Goal: Information Seeking & Learning: Learn about a topic

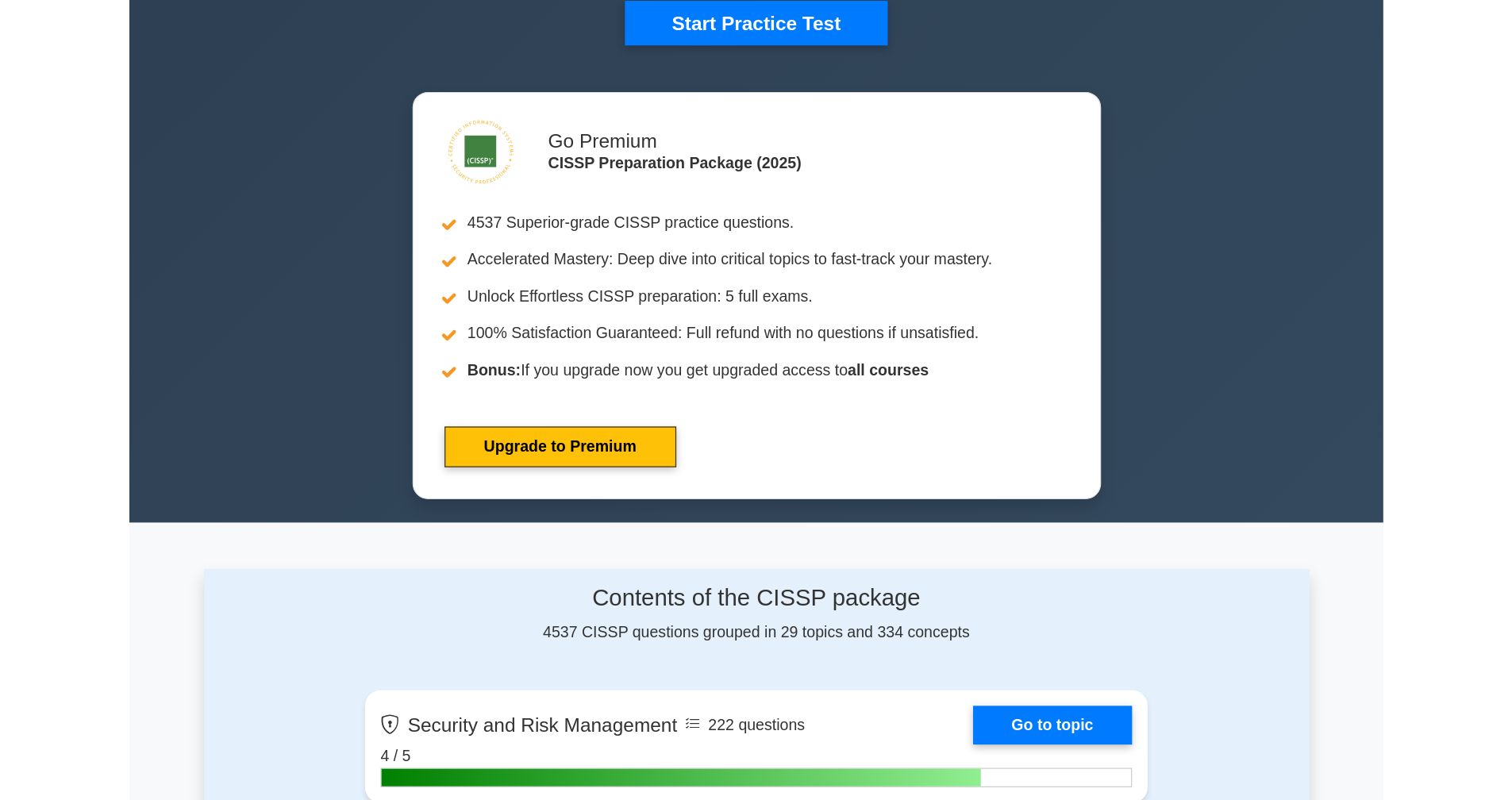
scroll to position [64, 0]
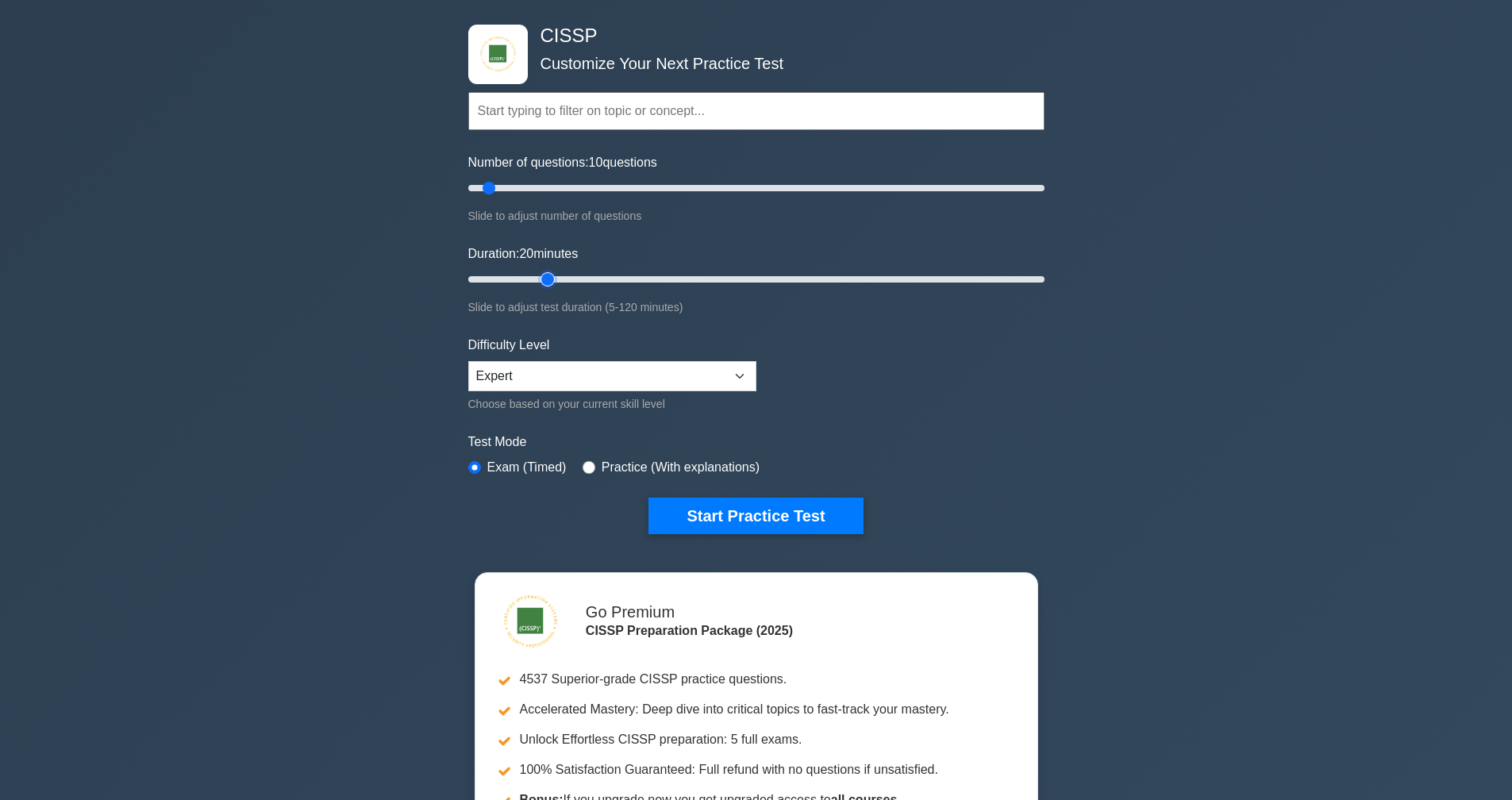
drag, startPoint x: 497, startPoint y: 280, endPoint x: 545, endPoint y: 280, distance: 48.0
click at [544, 280] on input "Duration: 20 minutes" at bounding box center [756, 279] width 576 height 19
drag, startPoint x: 547, startPoint y: 278, endPoint x: 528, endPoint y: 277, distance: 19.0
type input "15"
click at [529, 277] on input "Duration: 20 minutes" at bounding box center [756, 279] width 576 height 19
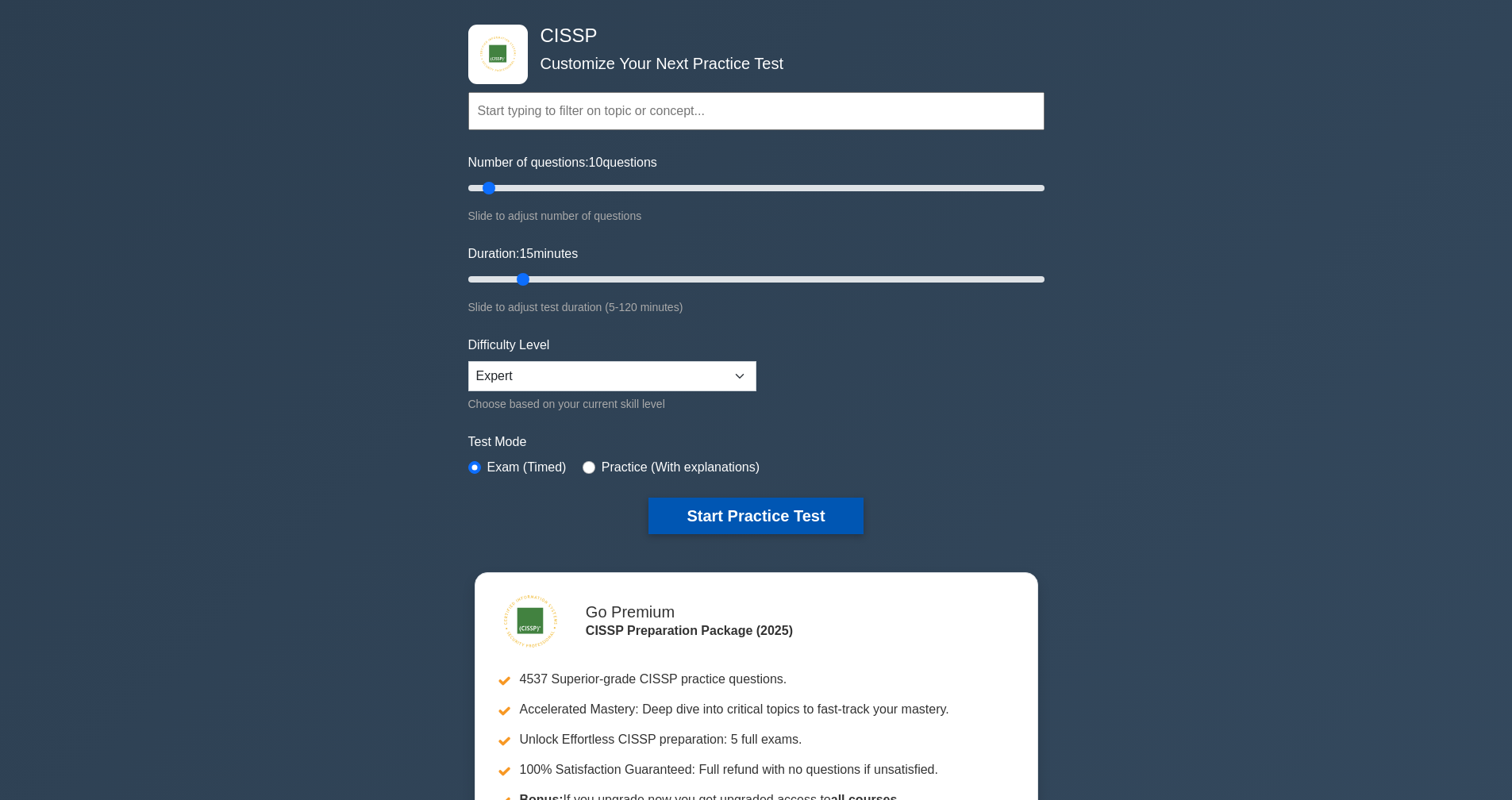
click at [765, 515] on button "Start Practice Test" at bounding box center [755, 516] width 214 height 37
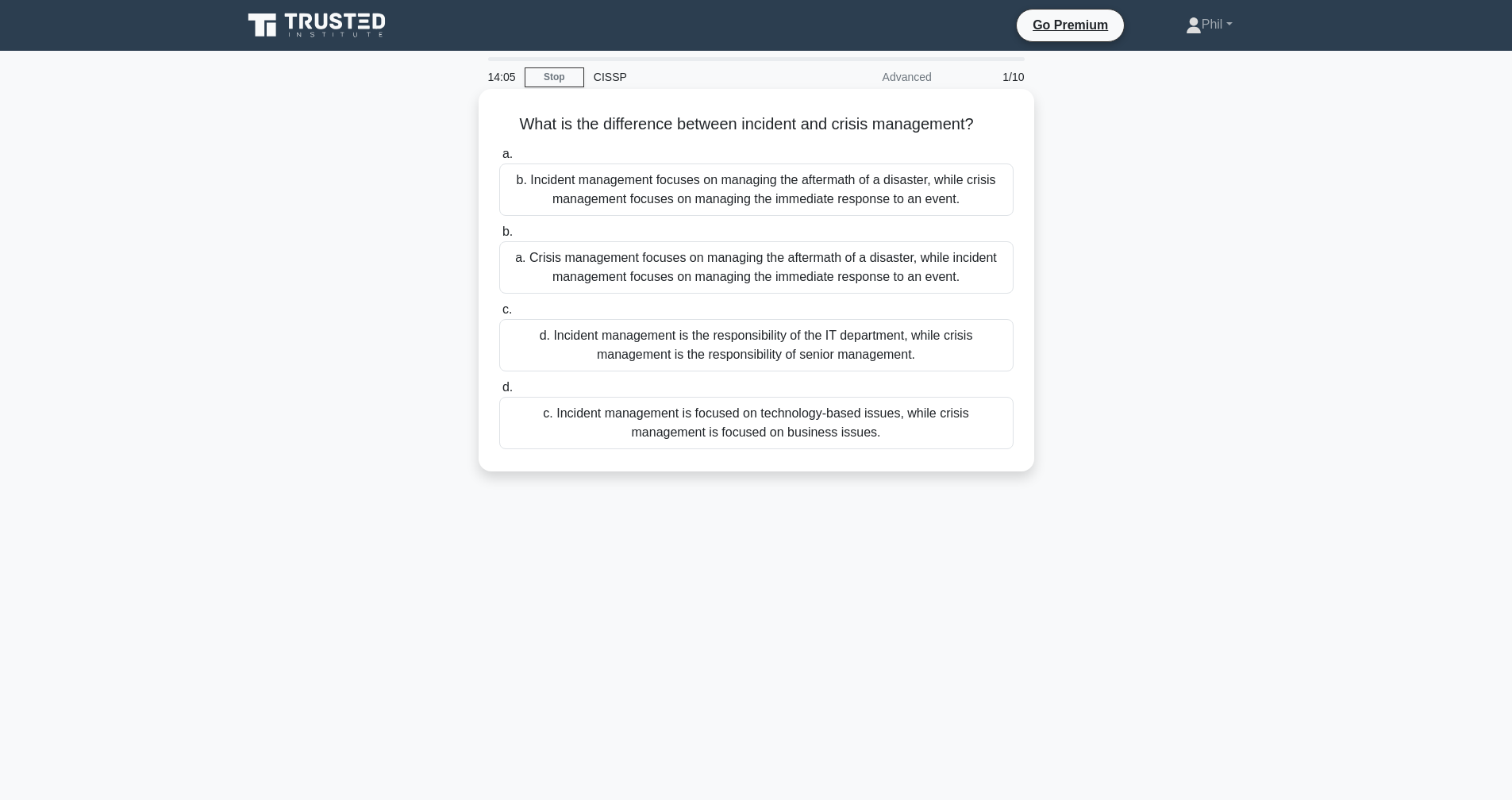
click at [924, 275] on div "a. Crisis management focuses on managing the aftermath of a disaster, while inc…" at bounding box center [756, 267] width 515 height 52
click at [499, 237] on input "b. a. Crisis management focuses on managing the aftermath of a disaster, while …" at bounding box center [499, 232] width 0 height 10
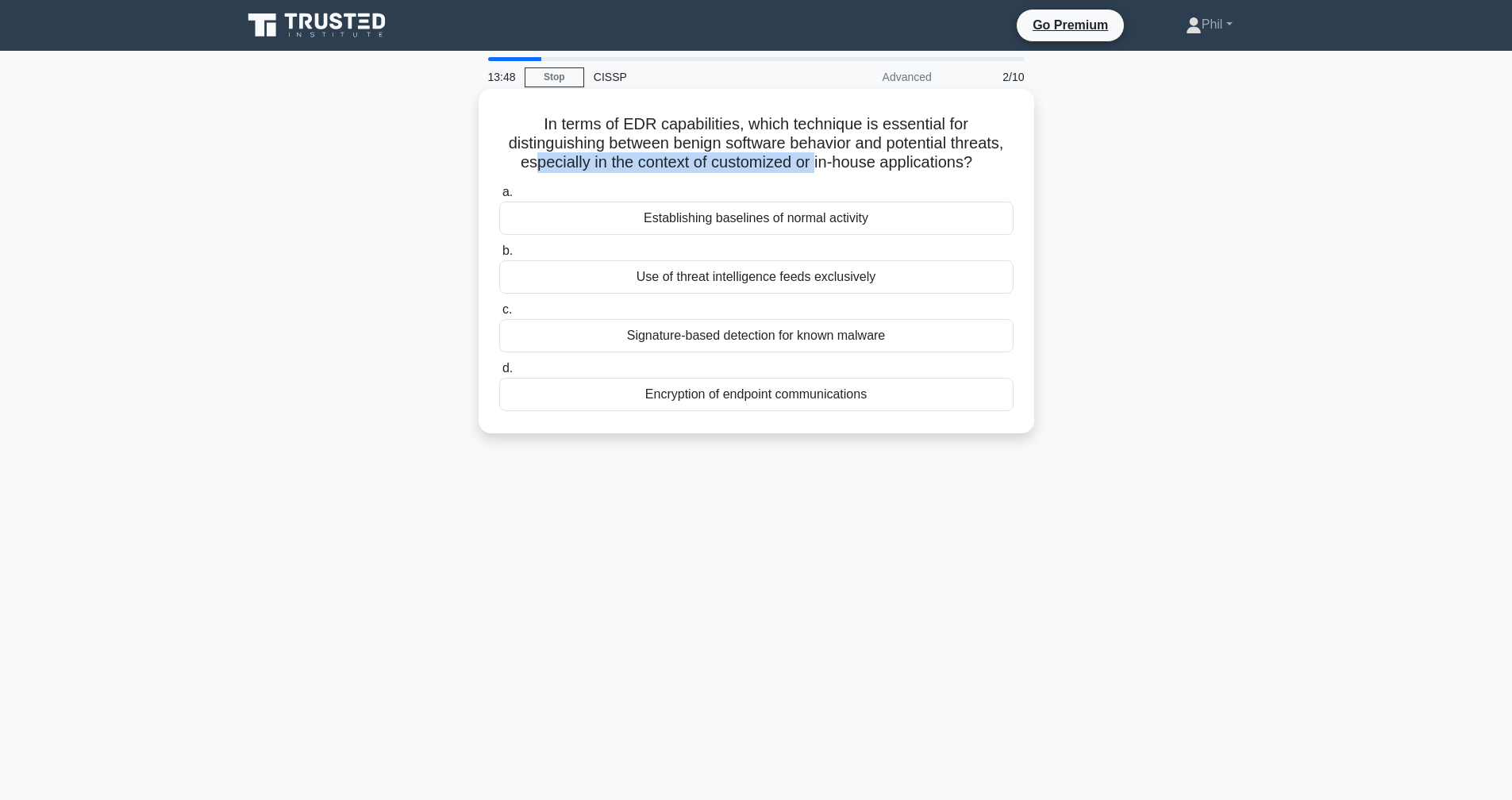
drag, startPoint x: 536, startPoint y: 165, endPoint x: 814, endPoint y: 164, distance: 278.0
click at [814, 164] on h5 "In terms of EDR capabilities, which technique is essential for distinguishing b…" at bounding box center [756, 143] width 517 height 58
click at [891, 220] on div "Establishing baselines of normal activity" at bounding box center [756, 218] width 515 height 34
click at [499, 198] on input "a. Establishing baselines of normal activity" at bounding box center [499, 193] width 0 height 10
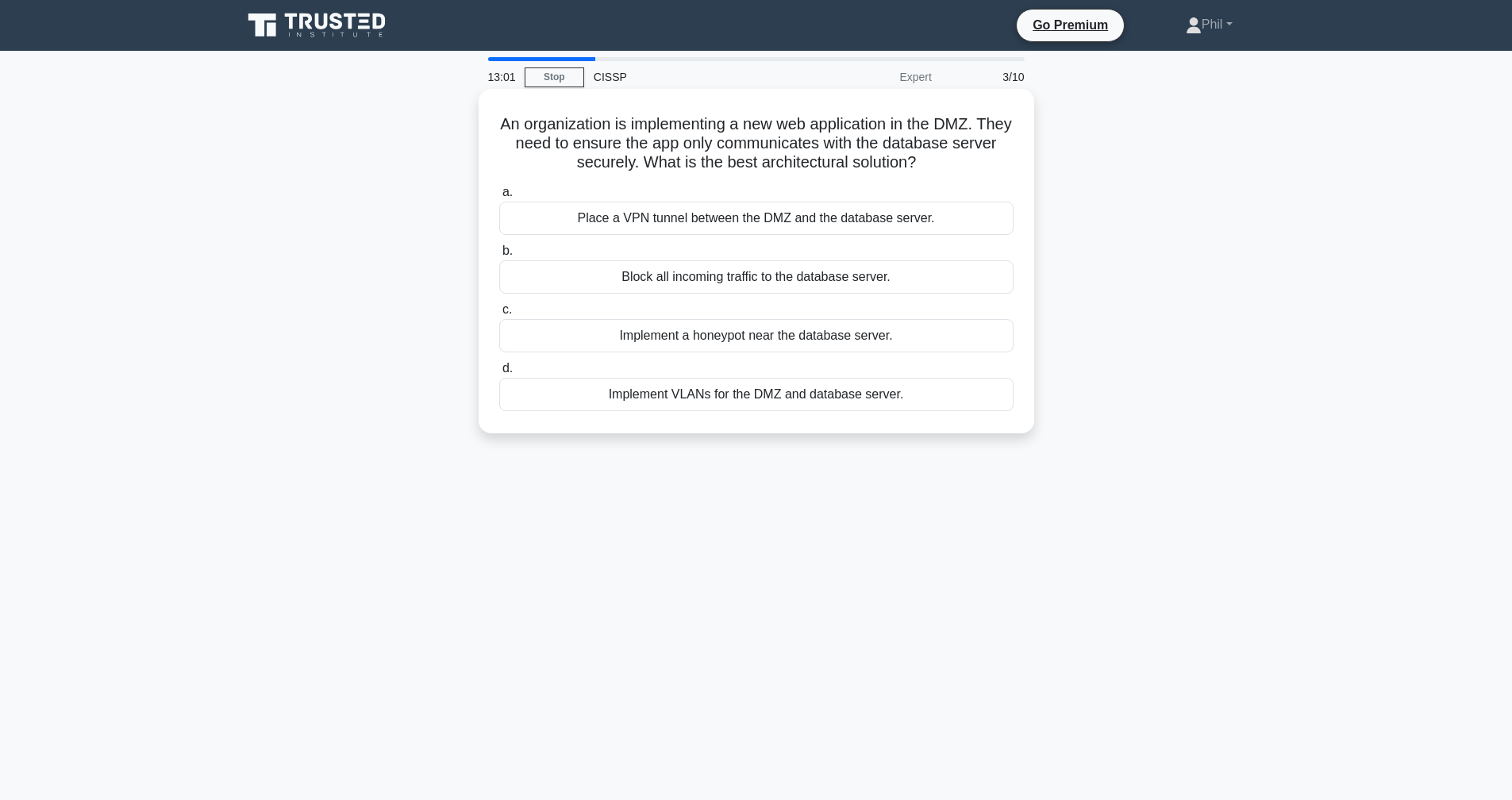
click at [887, 224] on div "Place a VPN tunnel between the DMZ and the database server." at bounding box center [756, 218] width 515 height 34
click at [499, 198] on input "a. Place a VPN tunnel between the DMZ and the database server." at bounding box center [499, 193] width 0 height 10
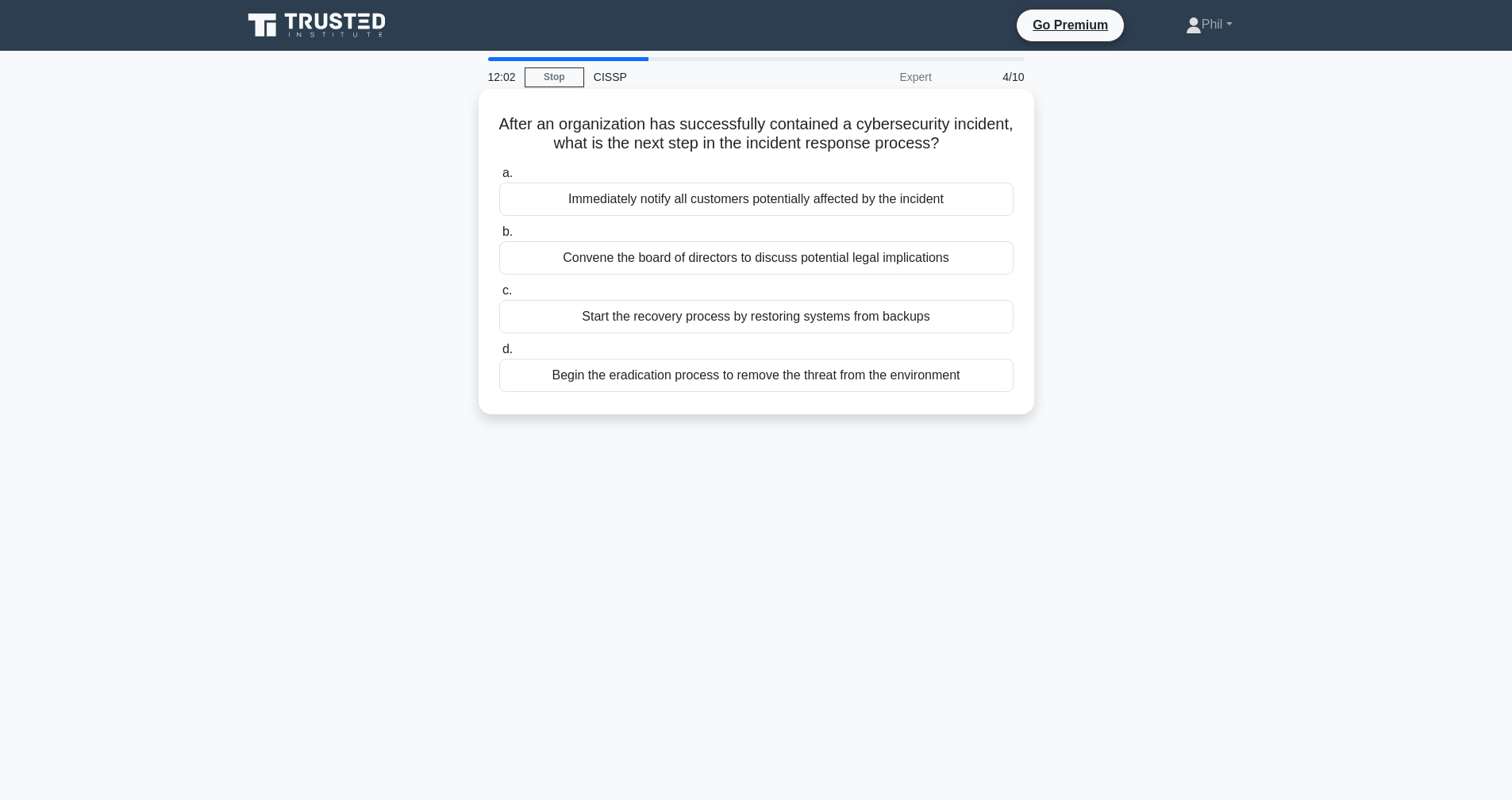
click at [858, 264] on div "Convene the board of directors to discuss potential legal implications" at bounding box center [756, 258] width 515 height 34
click at [499, 237] on input "b. Convene the board of directors to discuss potential legal implications" at bounding box center [499, 232] width 0 height 10
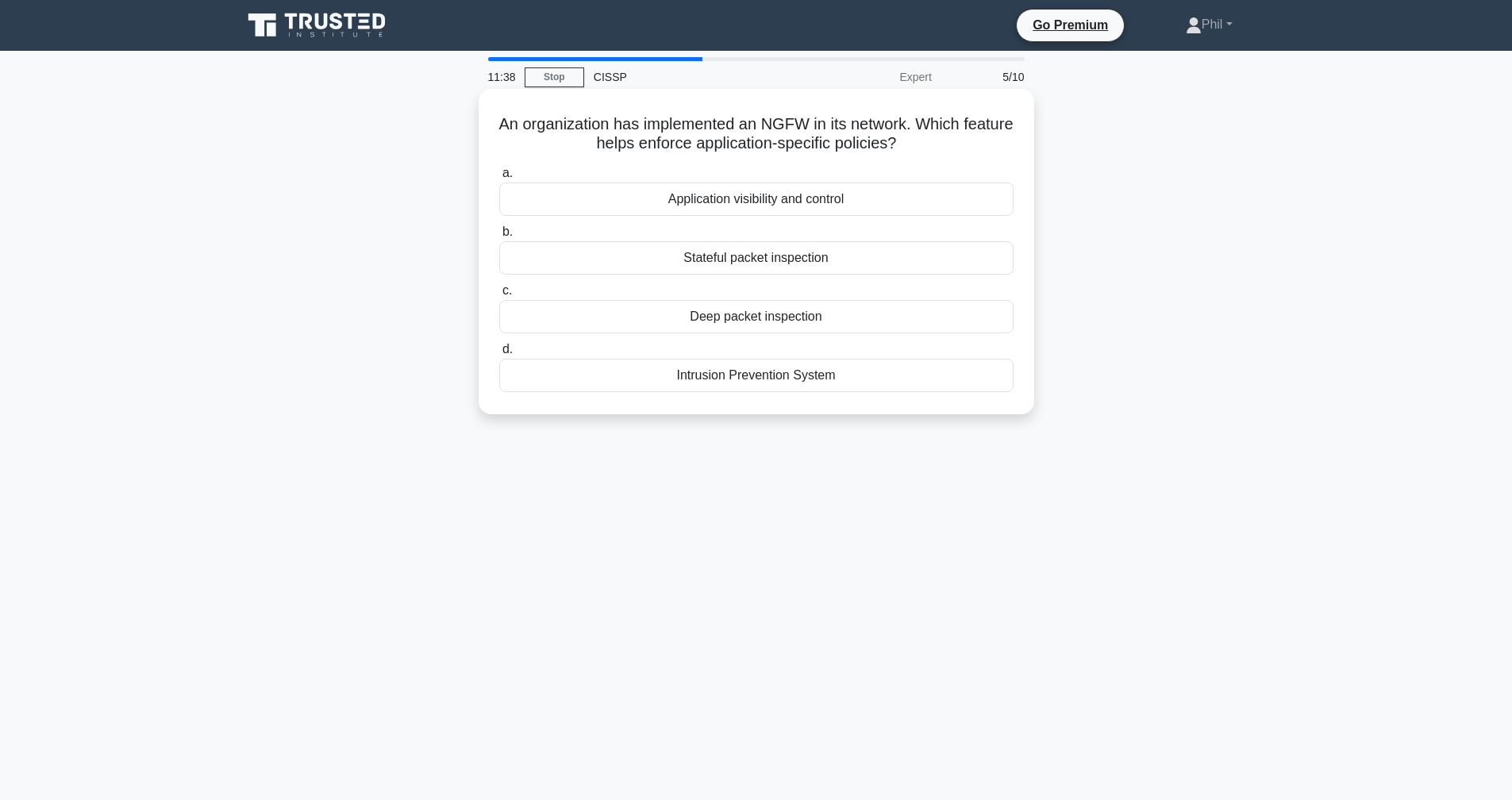
click at [830, 200] on div "Application visibility and control" at bounding box center [756, 200] width 515 height 34
click at [499, 179] on input "a. Application visibility and control" at bounding box center [499, 173] width 0 height 10
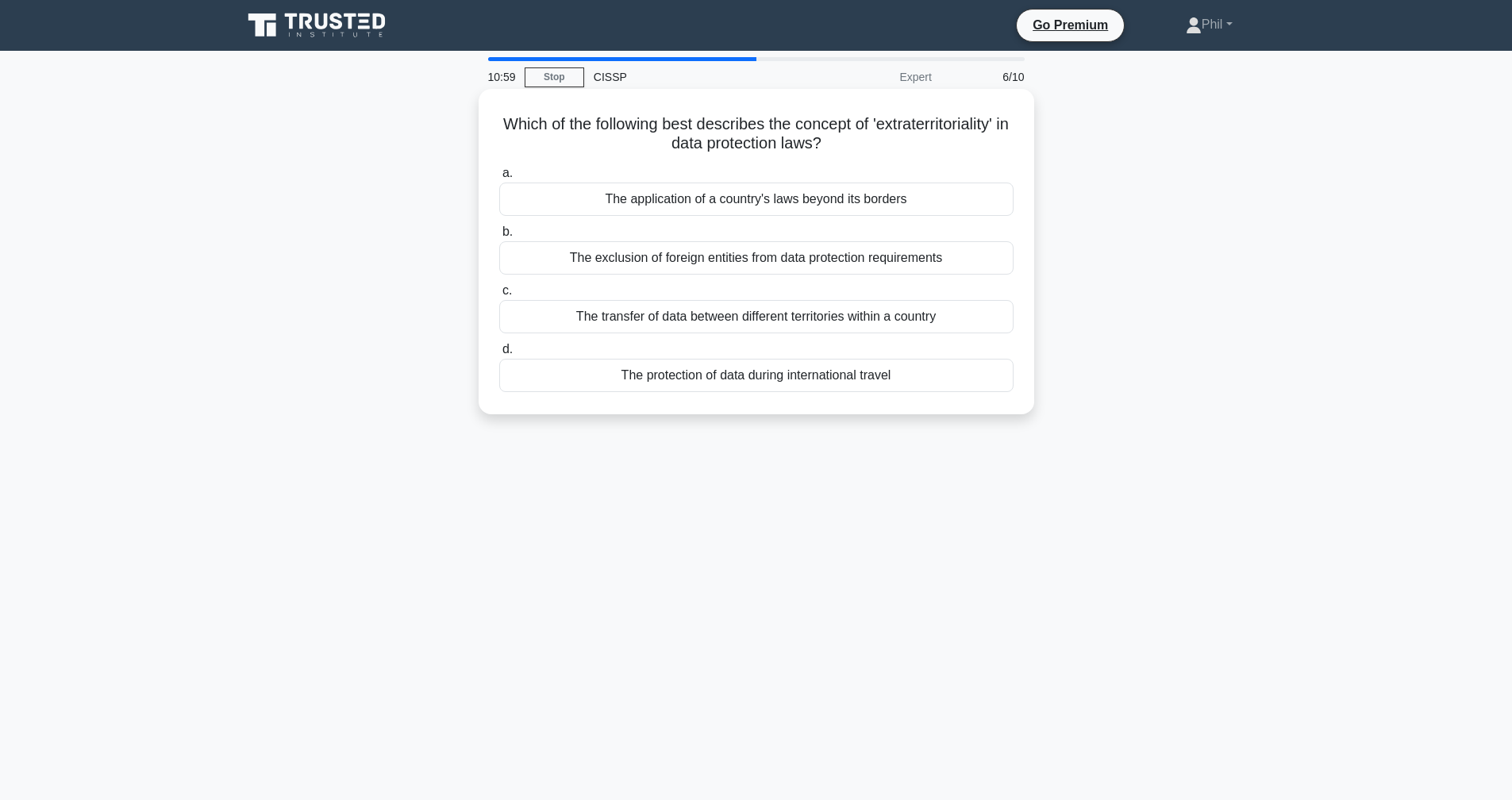
click at [903, 385] on div "The protection of data during international travel" at bounding box center [756, 375] width 515 height 34
click at [499, 355] on input "d. The protection of data during international travel" at bounding box center [499, 350] width 0 height 10
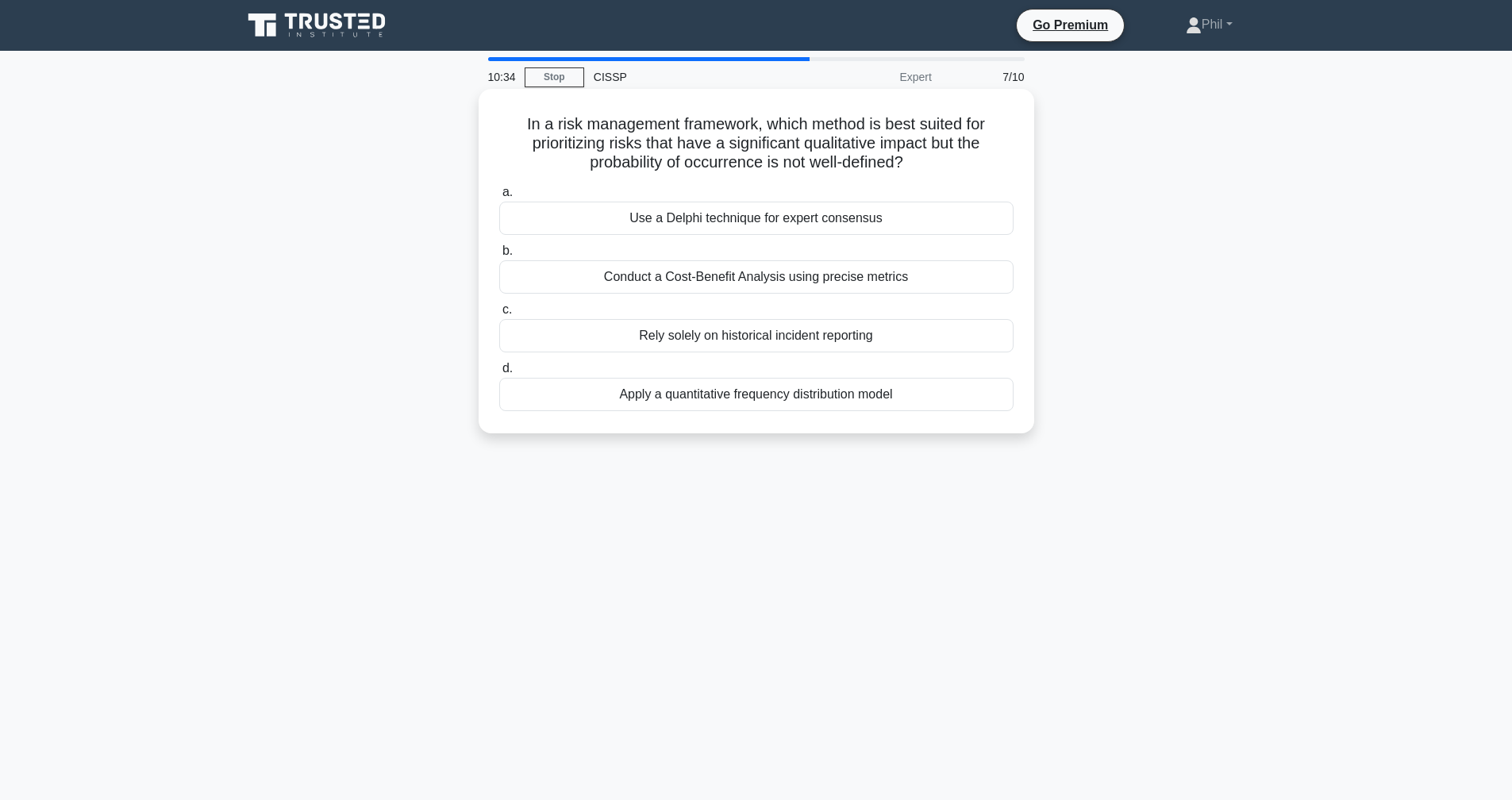
click at [909, 219] on div "Use a Delphi technique for expert consensus" at bounding box center [756, 218] width 515 height 34
click at [499, 198] on input "a. Use a Delphi technique for expert consensus" at bounding box center [499, 193] width 0 height 10
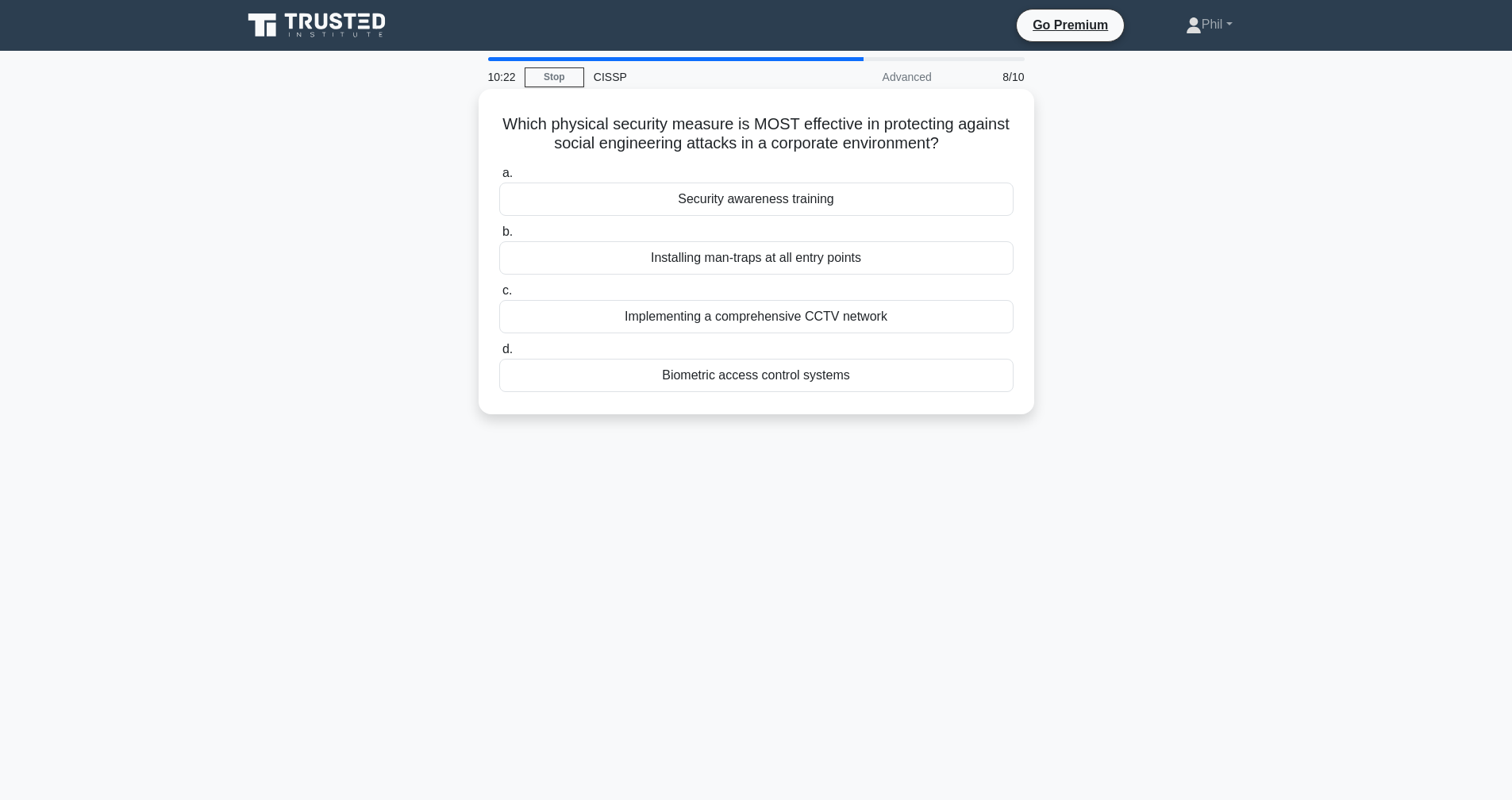
click at [907, 203] on div "Security awareness training" at bounding box center [756, 200] width 515 height 34
click at [499, 179] on input "a. Security awareness training" at bounding box center [499, 173] width 0 height 10
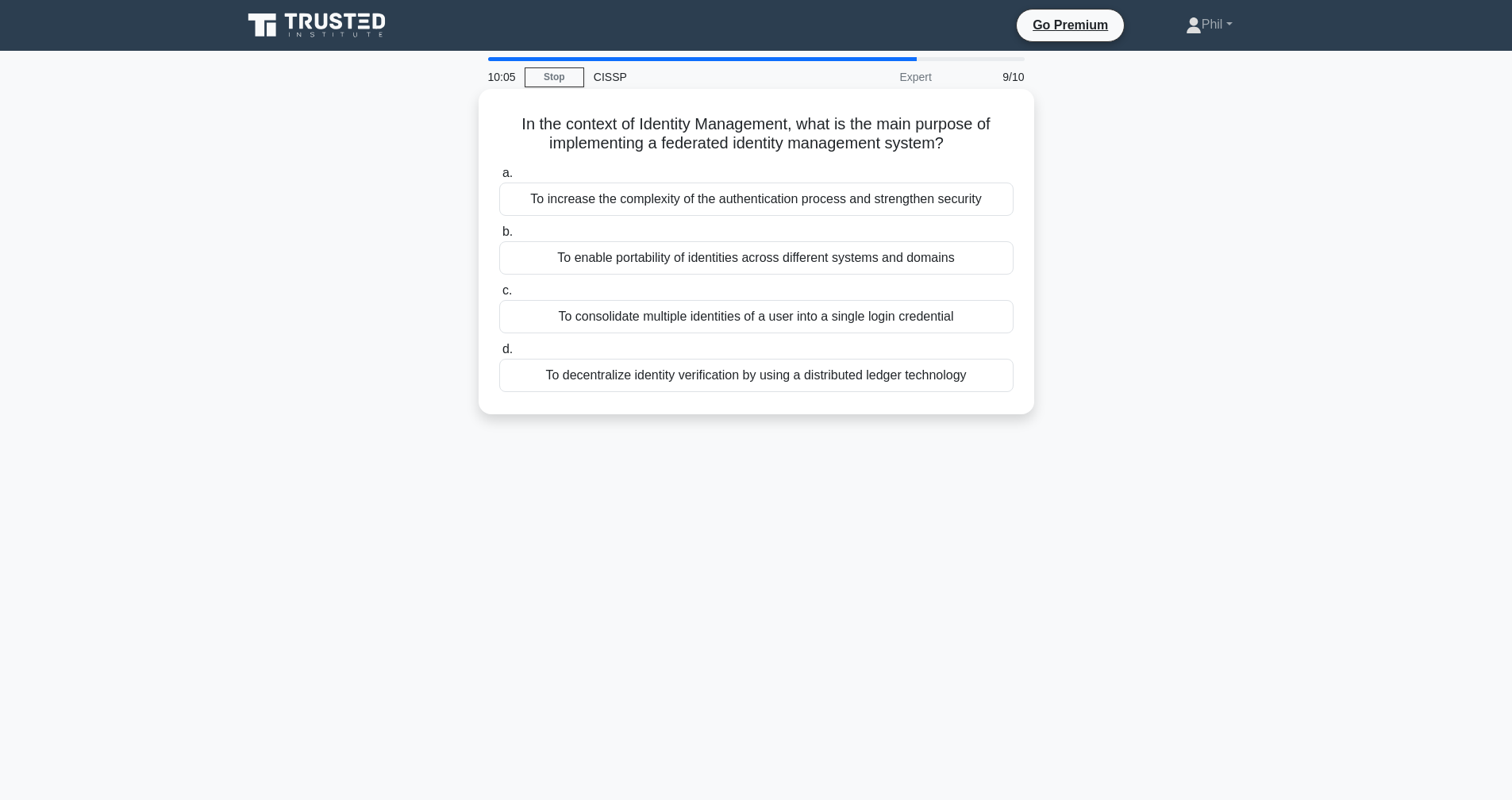
click at [756, 263] on div "To enable portability of identities across different systems and domains" at bounding box center [756, 258] width 515 height 34
click at [499, 237] on input "b. To enable portability of identities across different systems and domains" at bounding box center [499, 232] width 0 height 10
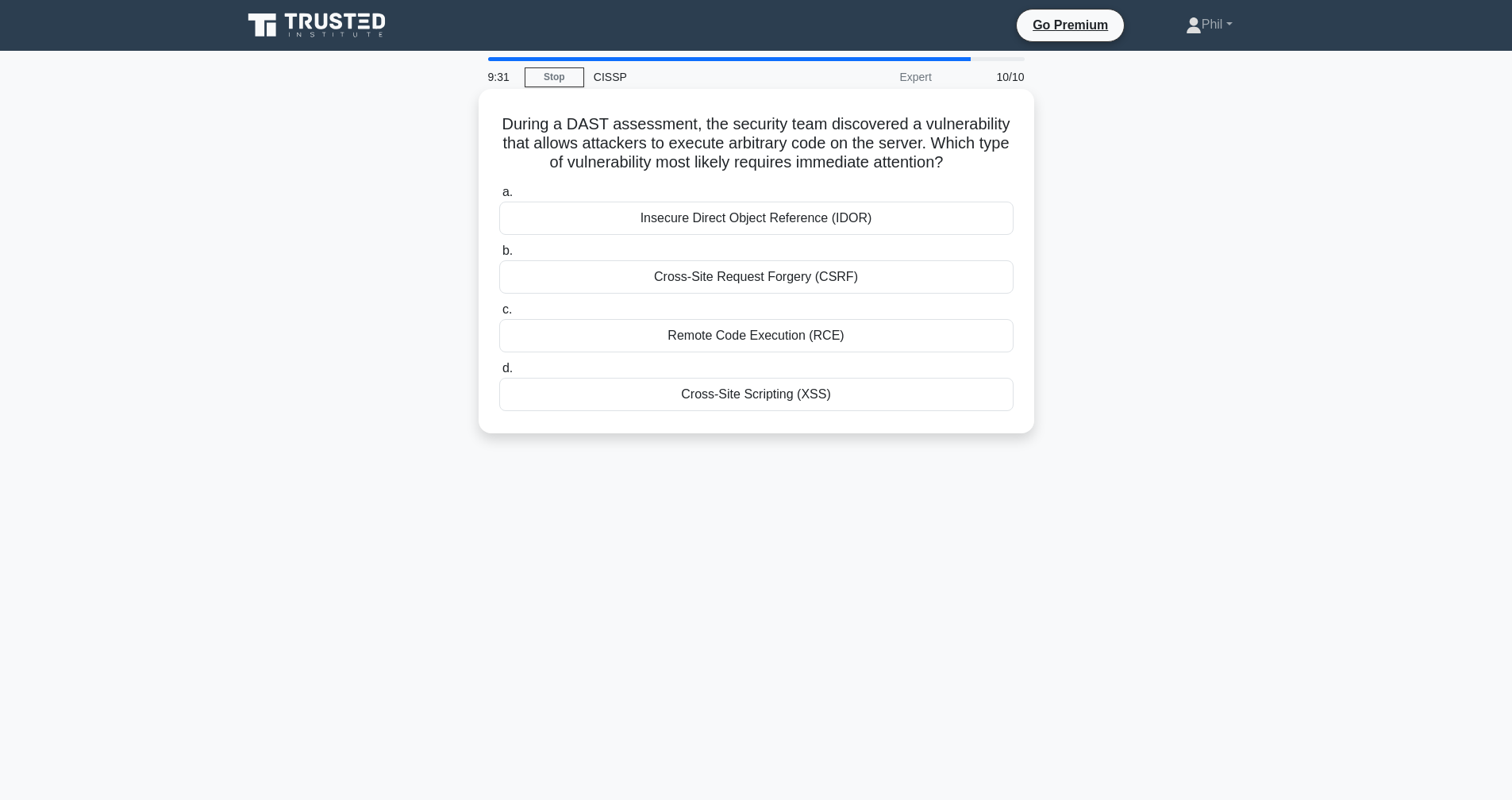
click at [905, 346] on div "Remote Code Execution (RCE)" at bounding box center [756, 336] width 515 height 34
click at [499, 315] on input "c. Remote Code Execution (RCE)" at bounding box center [499, 310] width 0 height 10
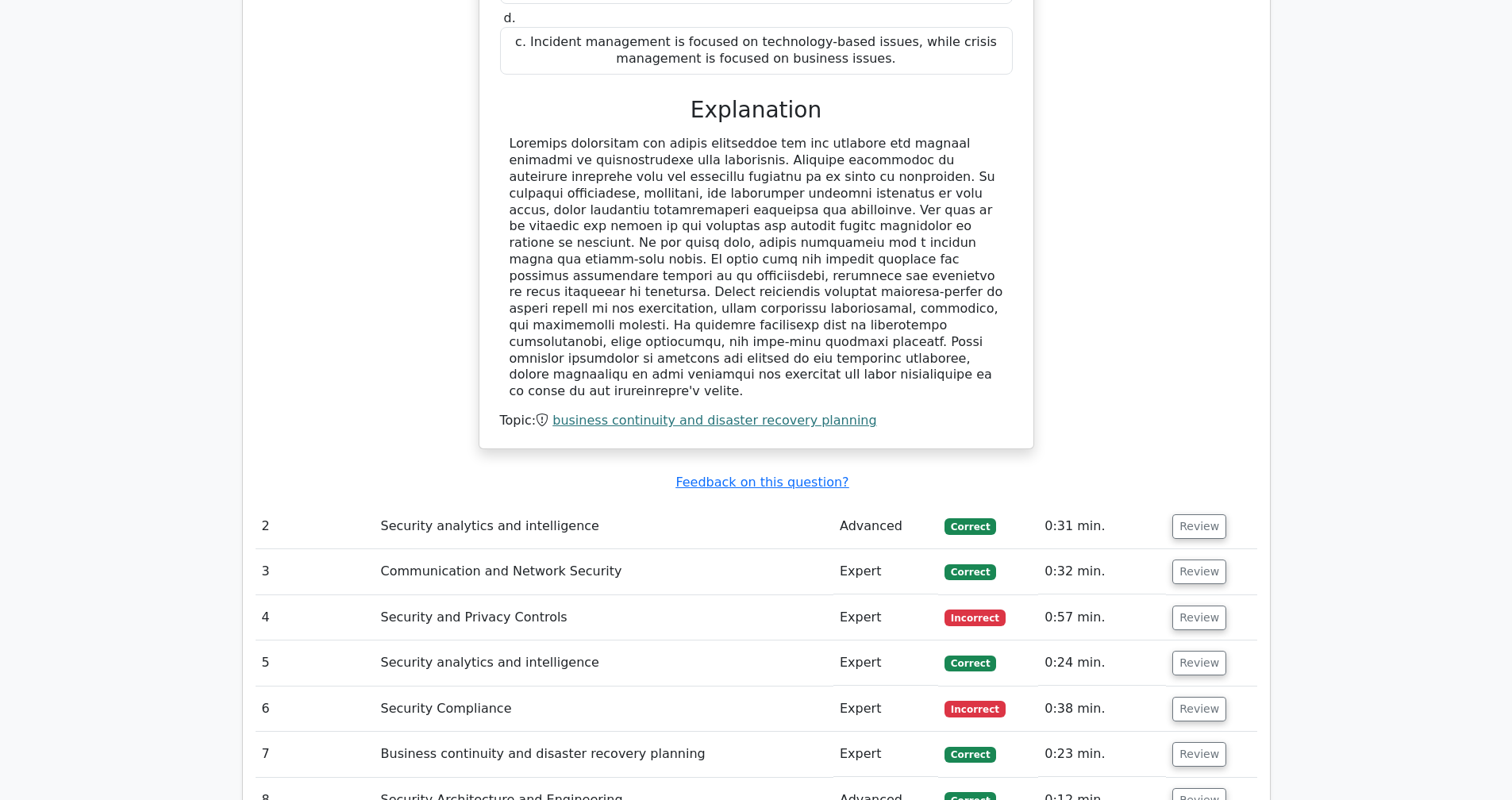
scroll to position [1865, 0]
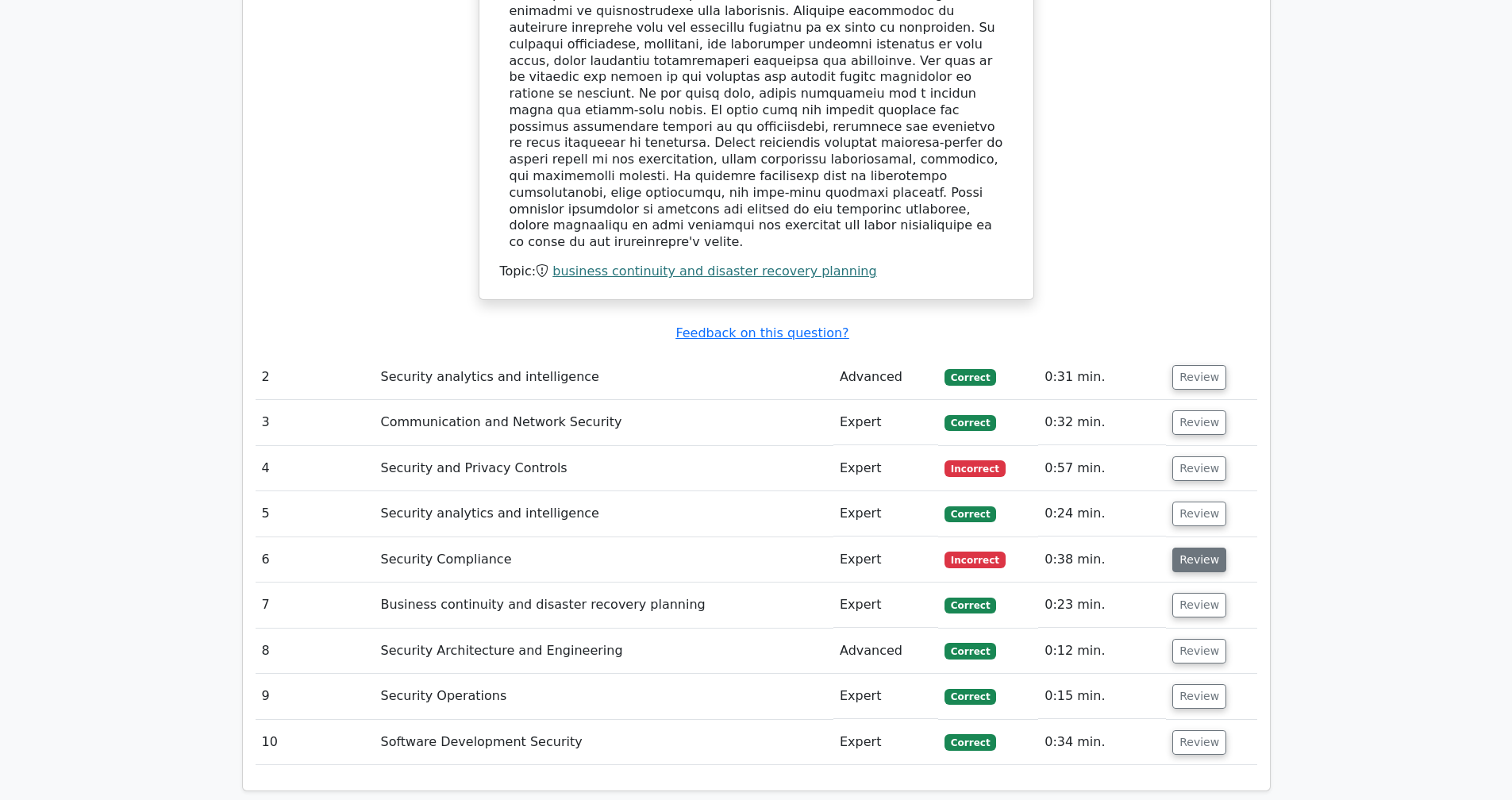
click at [1185, 547] on button "Review" at bounding box center [1199, 559] width 54 height 25
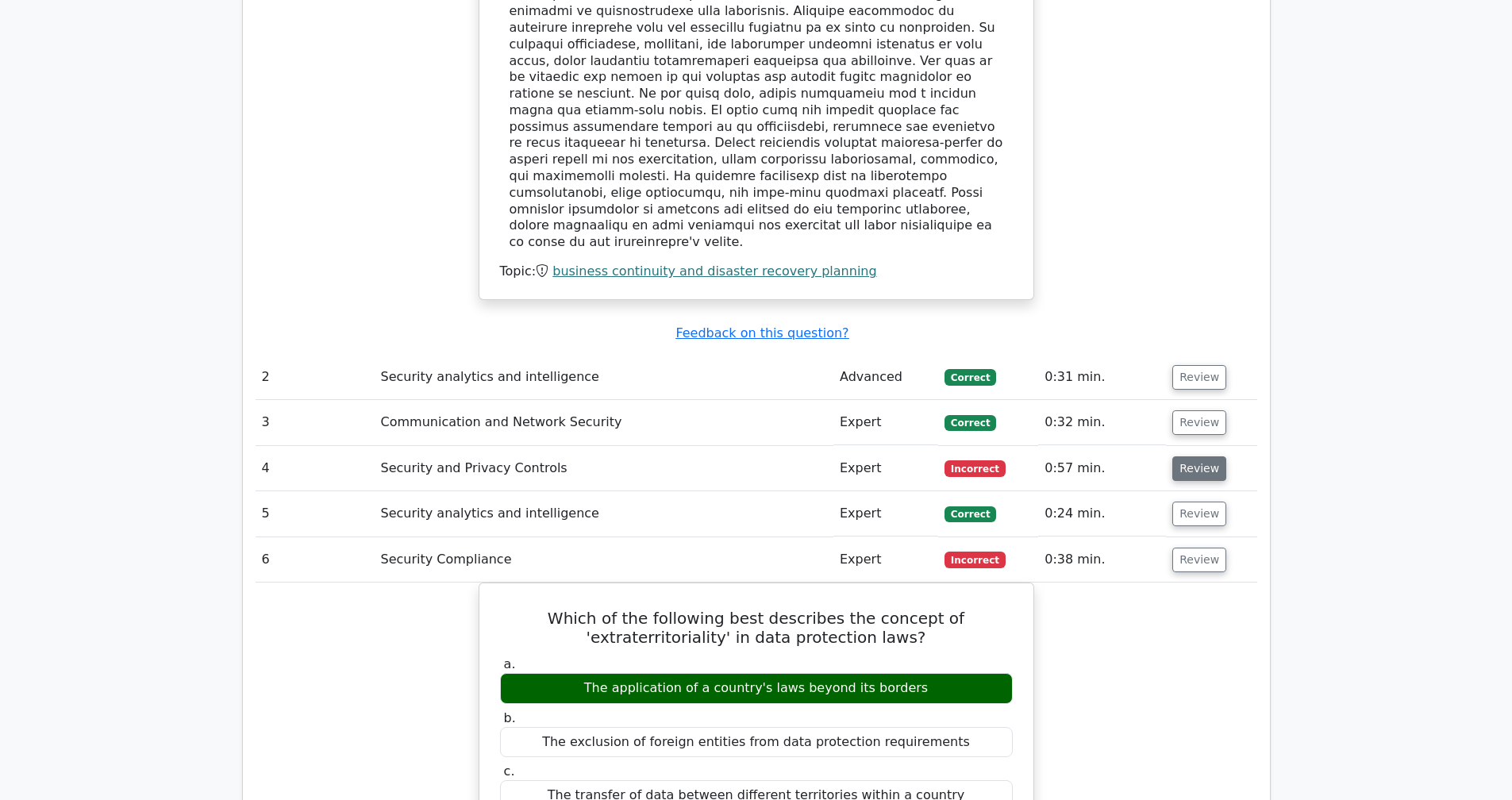
click at [1187, 456] on button "Review" at bounding box center [1199, 468] width 54 height 25
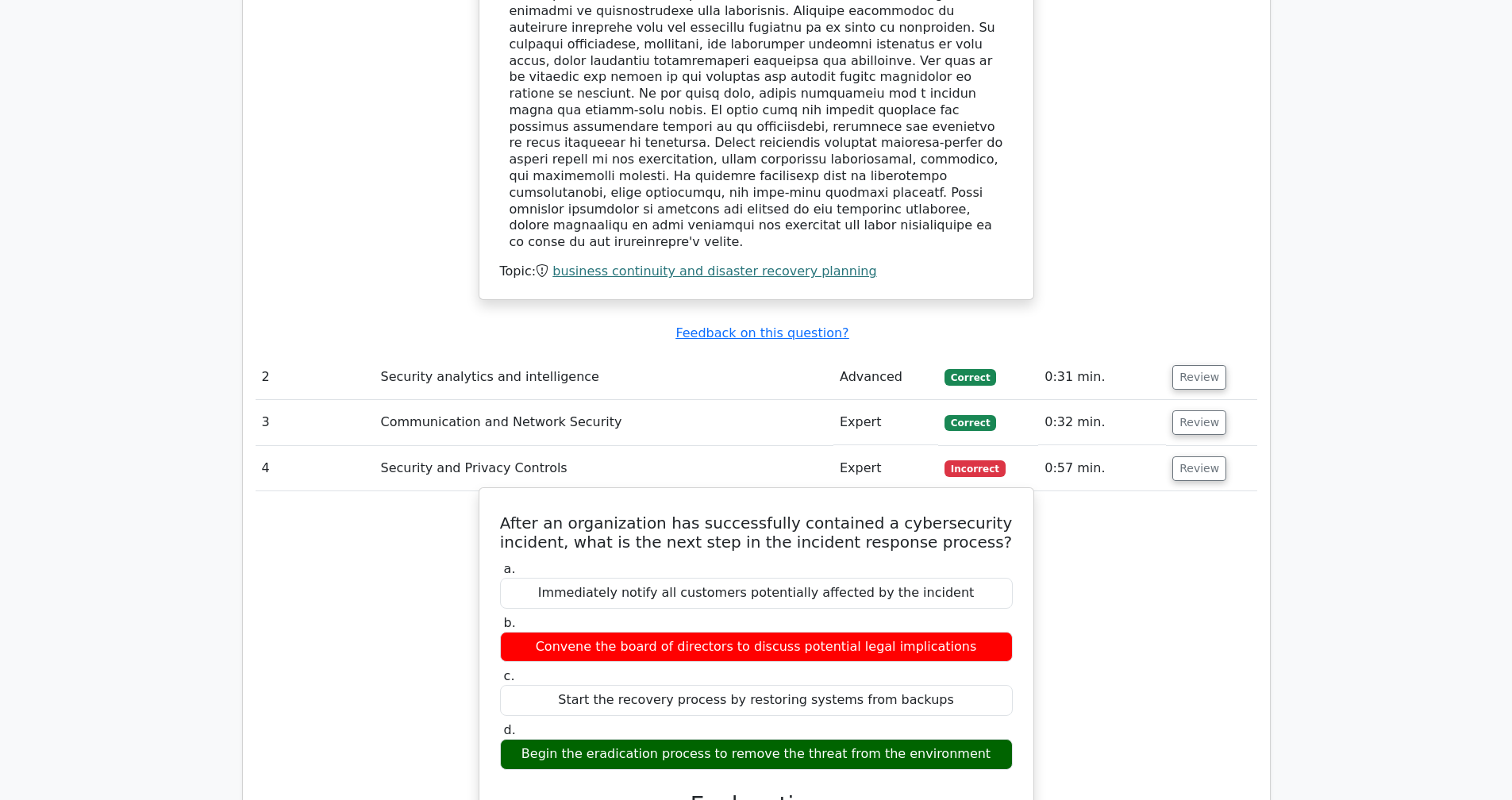
drag, startPoint x: 569, startPoint y: 420, endPoint x: 993, endPoint y: 640, distance: 477.7
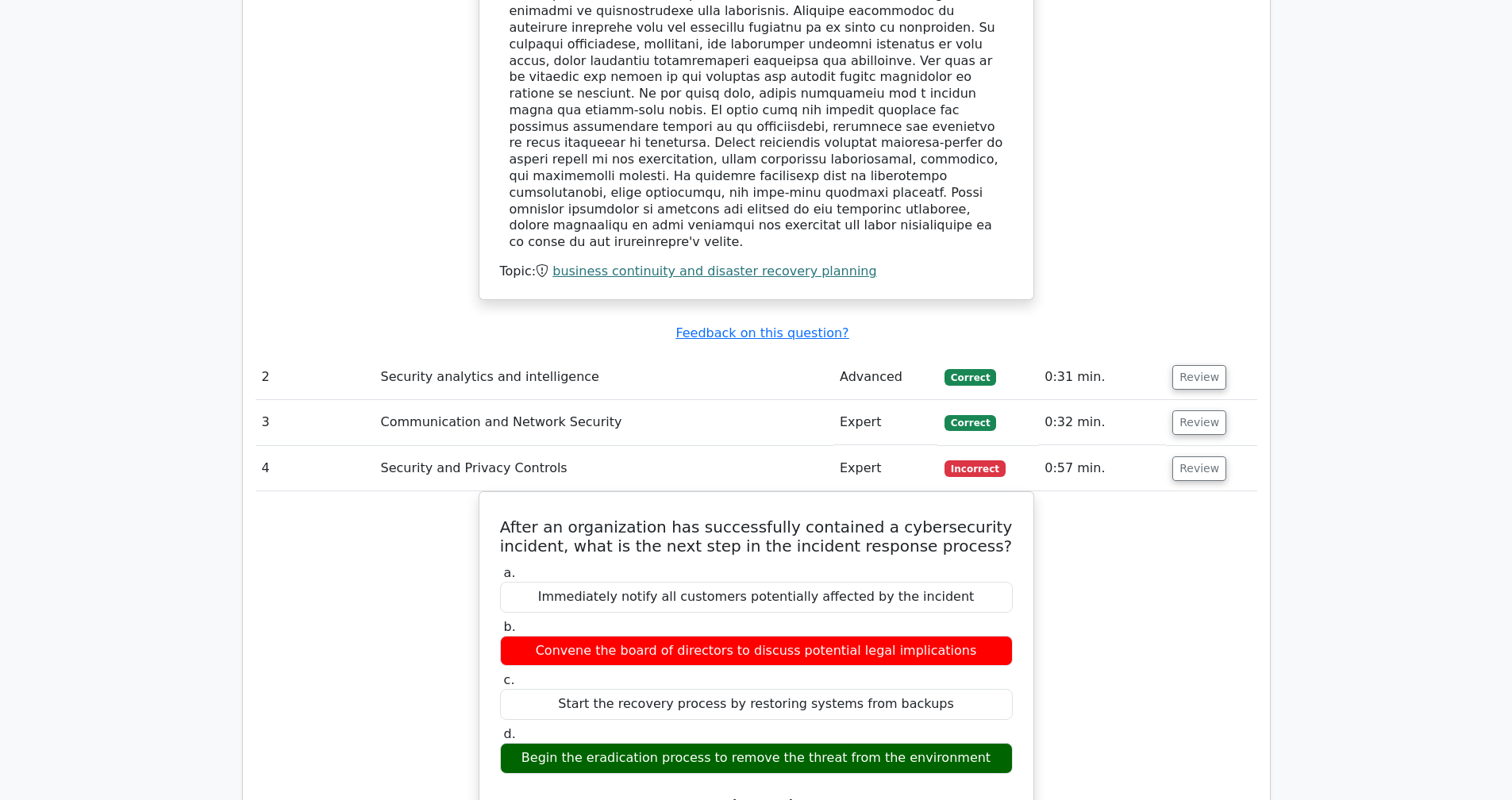
copy div "After an organization has successfully contained a cybersecurity incident, what…"
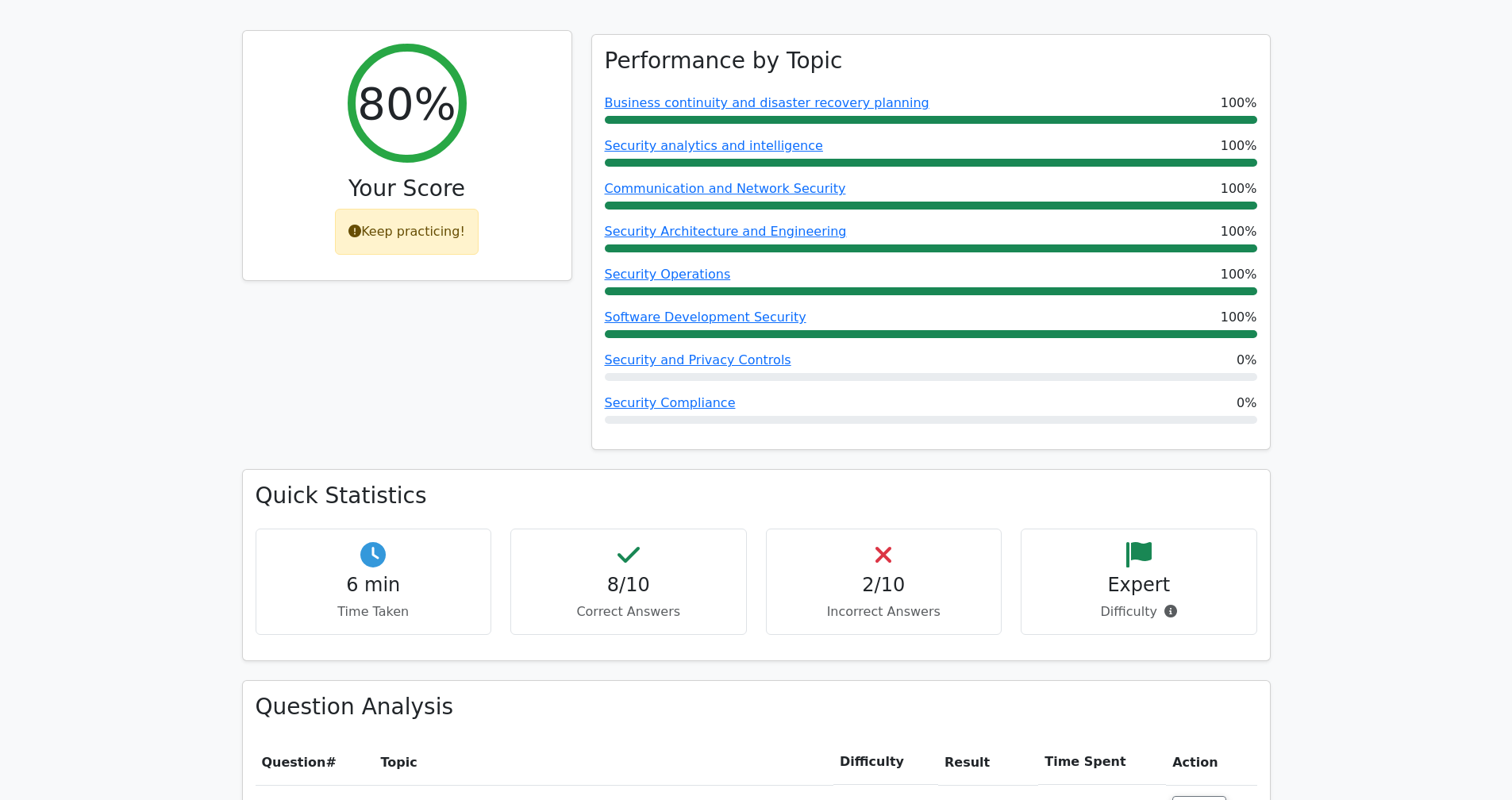
scroll to position [578, 0]
